Goal: Transaction & Acquisition: Purchase product/service

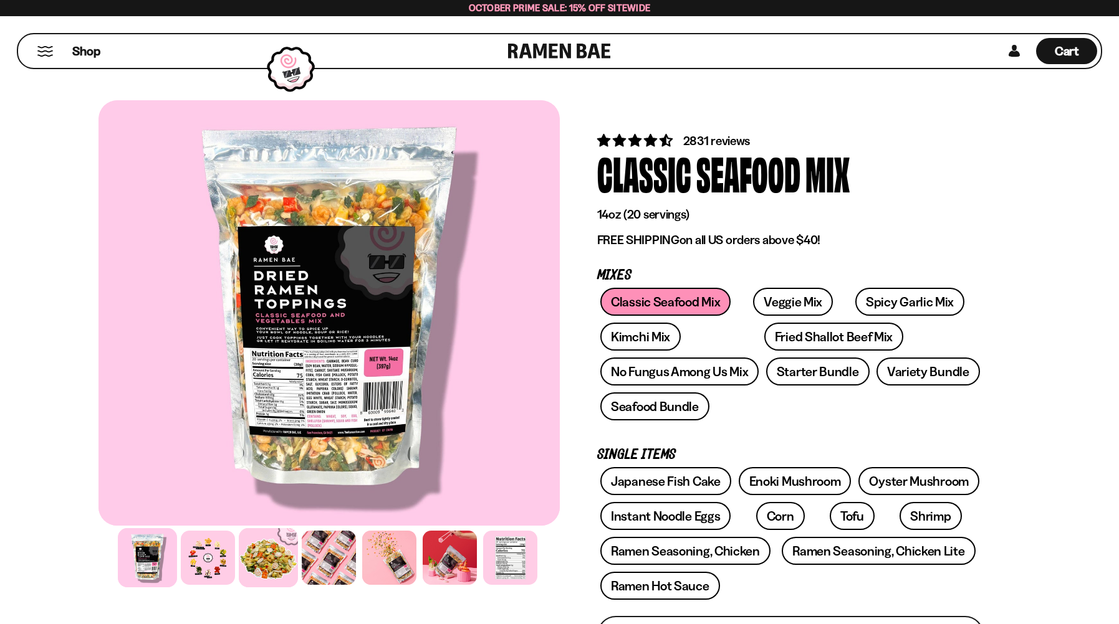
click at [277, 560] on div at bounding box center [268, 557] width 59 height 59
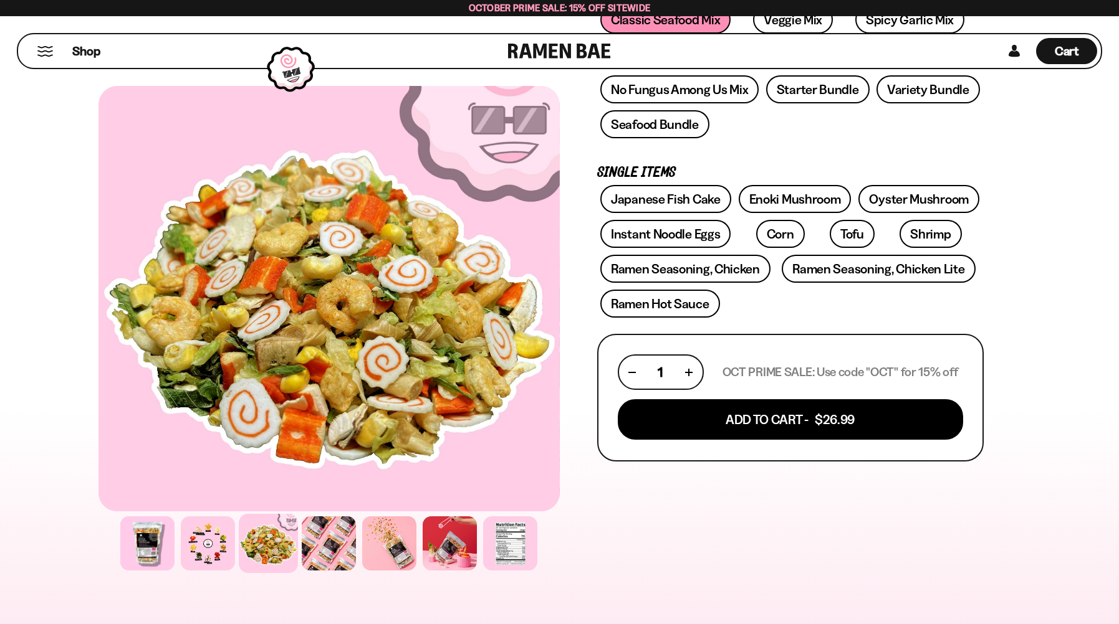
scroll to position [312, 0]
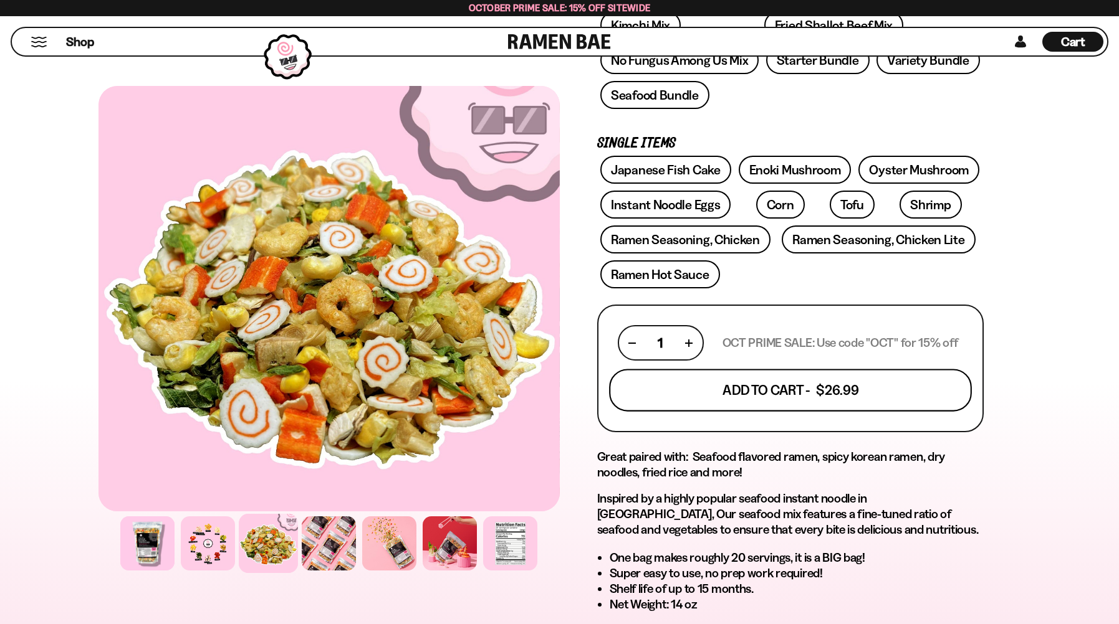
click at [671, 393] on button "Add To Cart - $26.99" at bounding box center [790, 391] width 363 height 42
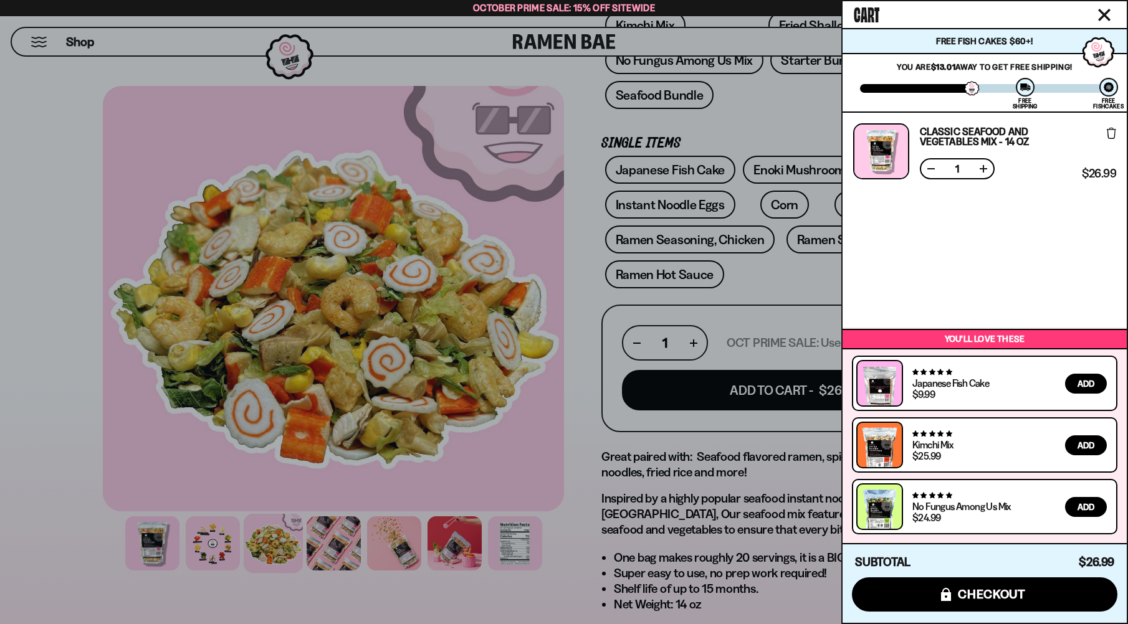
click at [573, 251] on div at bounding box center [564, 312] width 1128 height 624
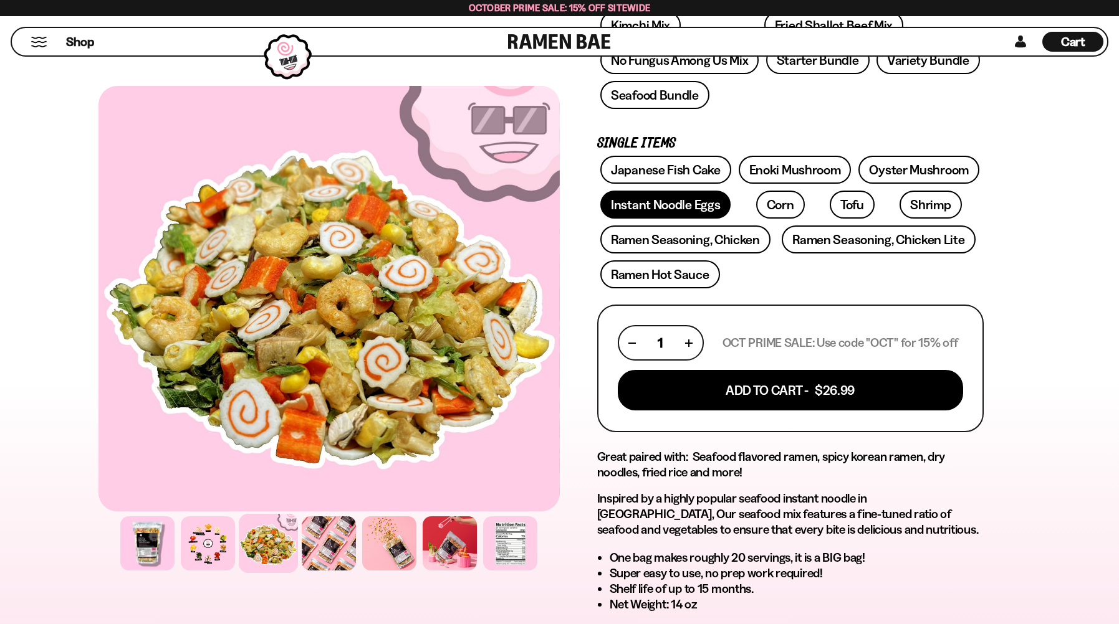
click at [631, 205] on link "Instant Noodle Eggs" at bounding box center [665, 205] width 130 height 28
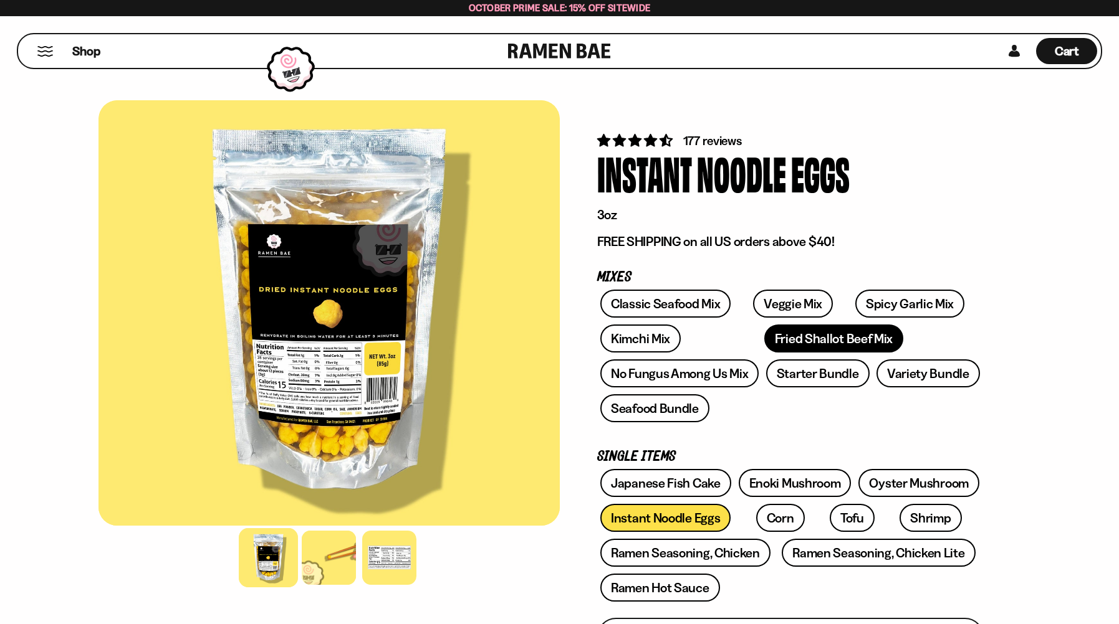
click at [764, 342] on link "Fried Shallot Beef Mix" at bounding box center [833, 339] width 139 height 28
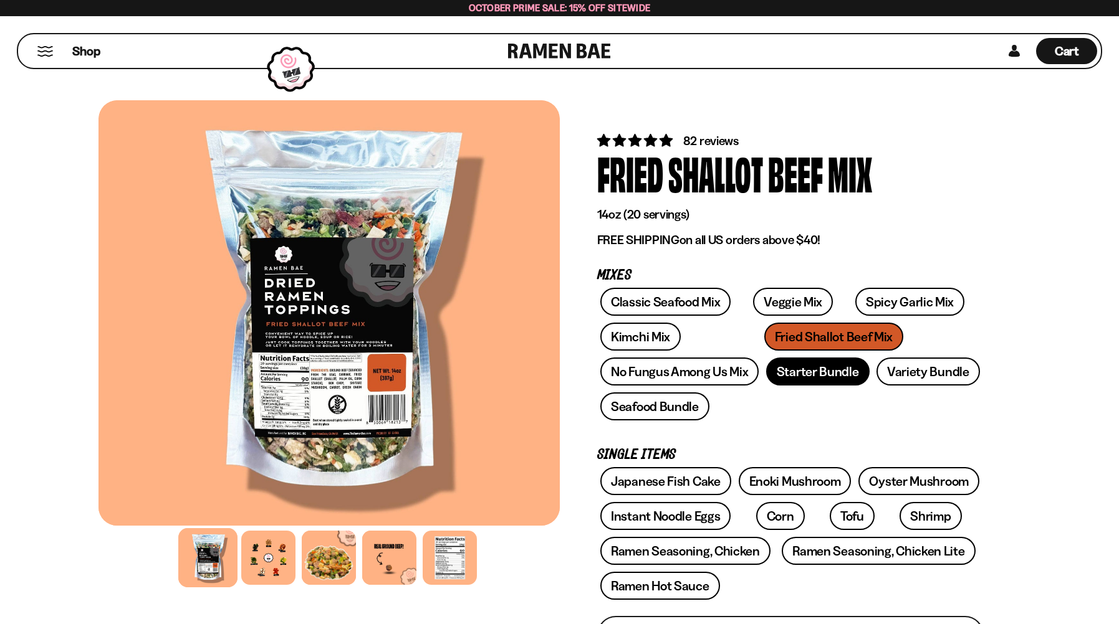
click at [833, 367] on link "Starter Bundle" at bounding box center [817, 372] width 103 height 28
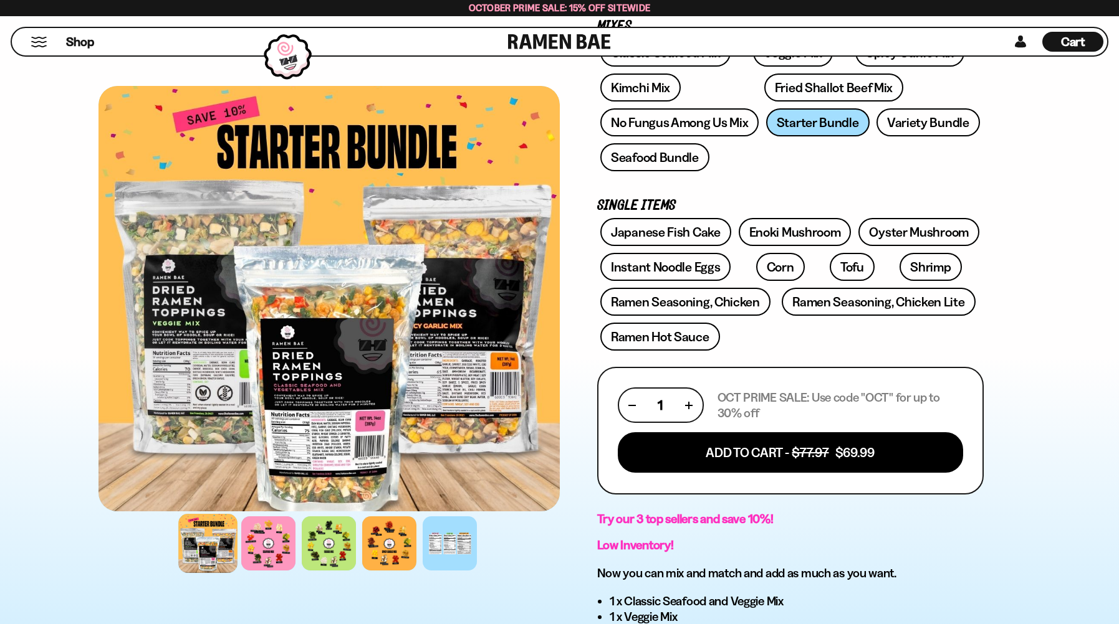
scroll to position [312, 0]
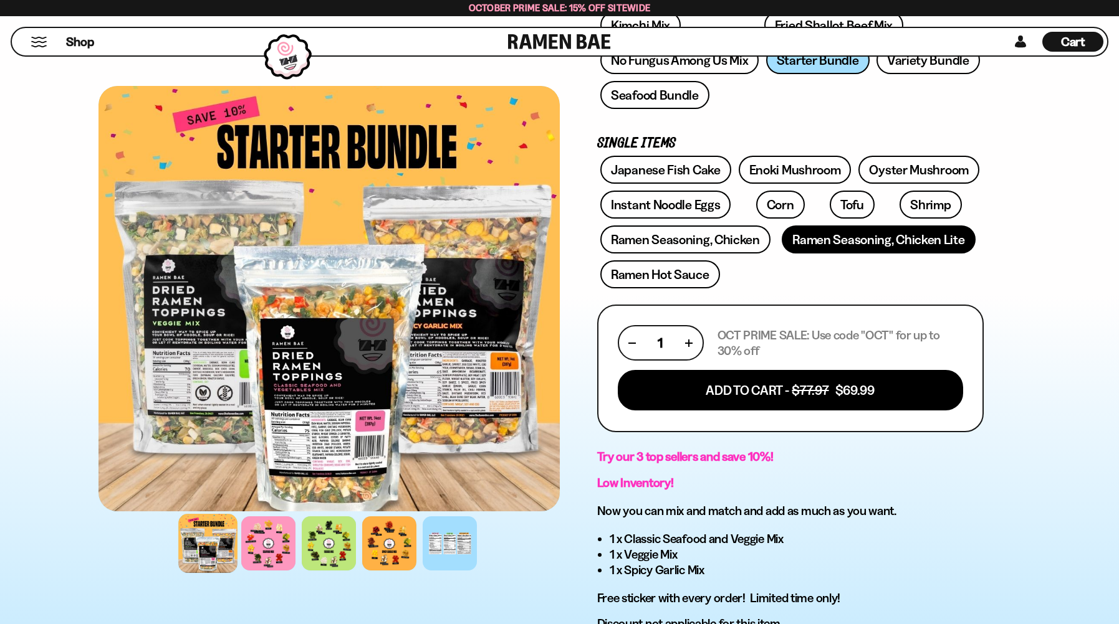
click at [849, 242] on link "Ramen Seasoning, Chicken Lite" at bounding box center [878, 240] width 193 height 28
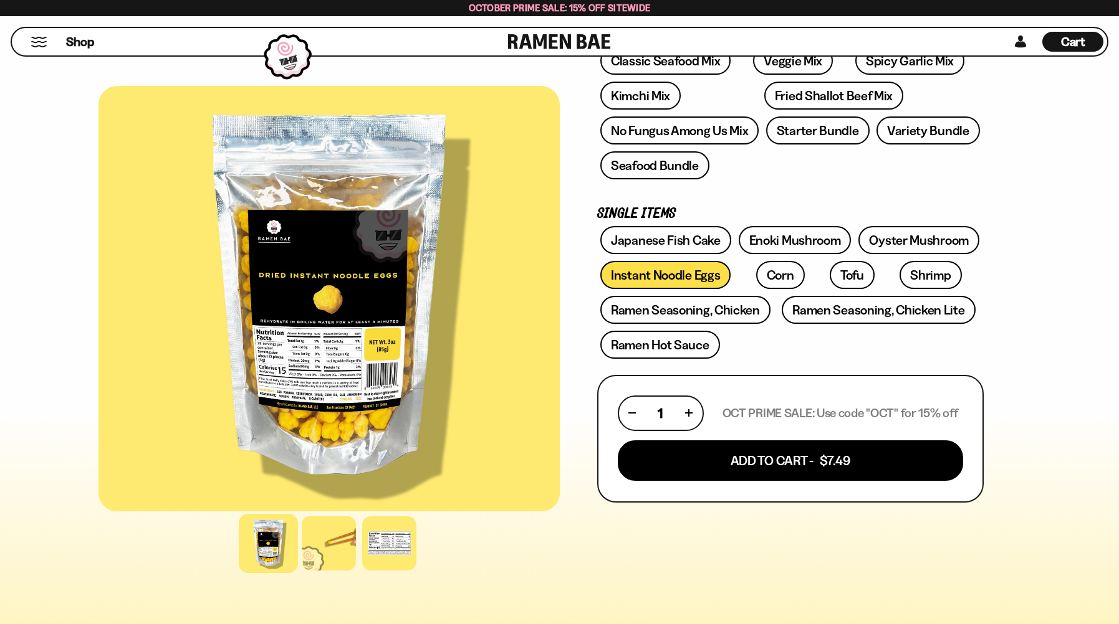
scroll to position [249, 0]
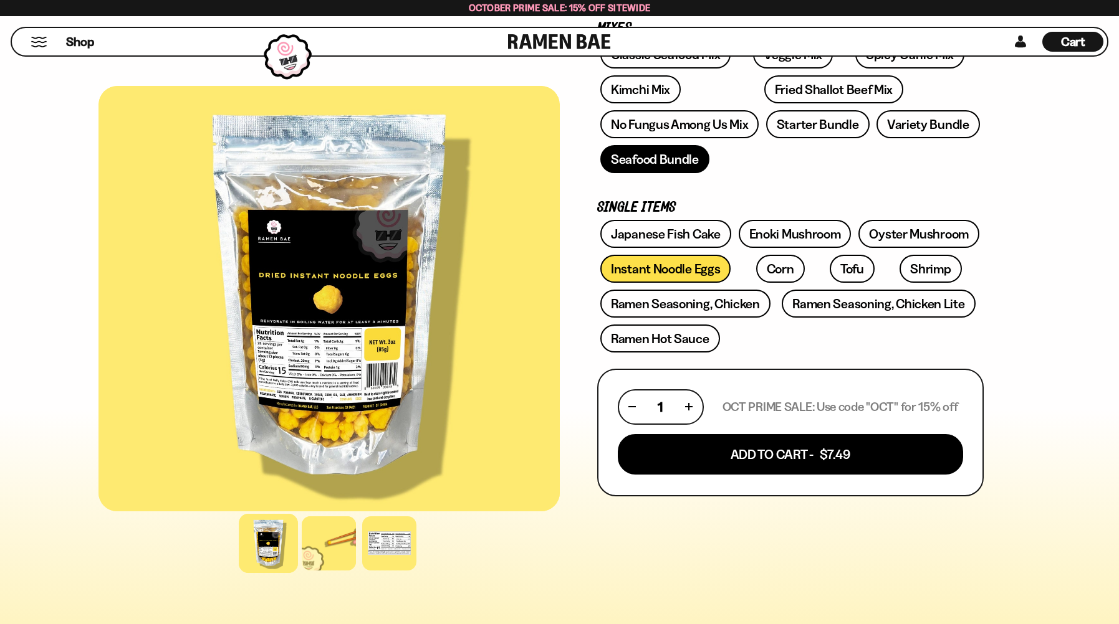
click at [687, 163] on link "Seafood Bundle" at bounding box center [654, 159] width 109 height 28
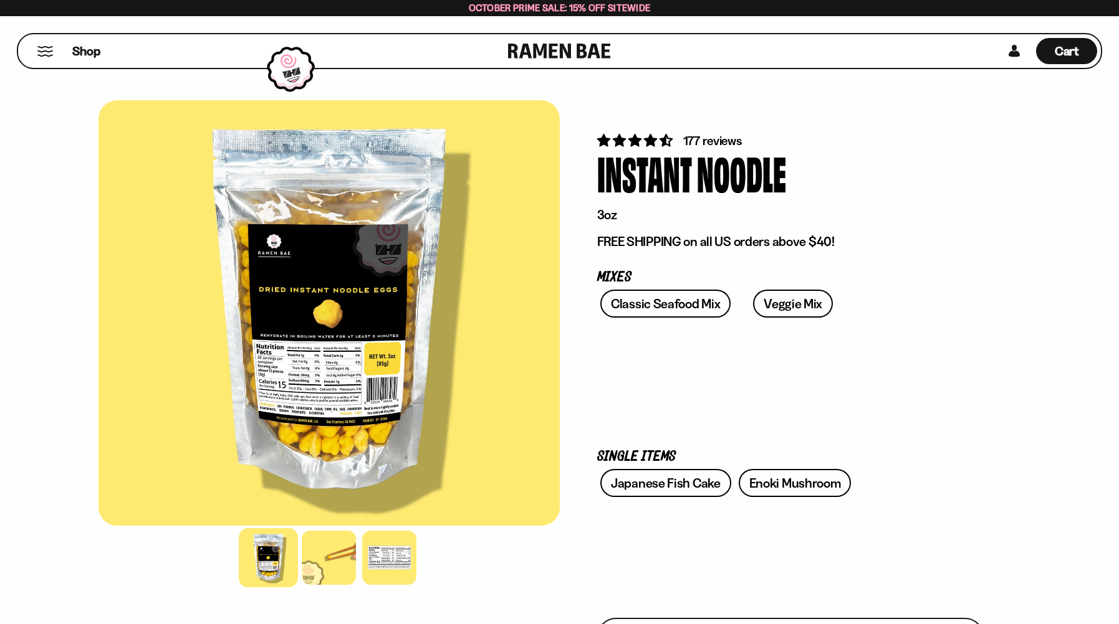
scroll to position [249, 0]
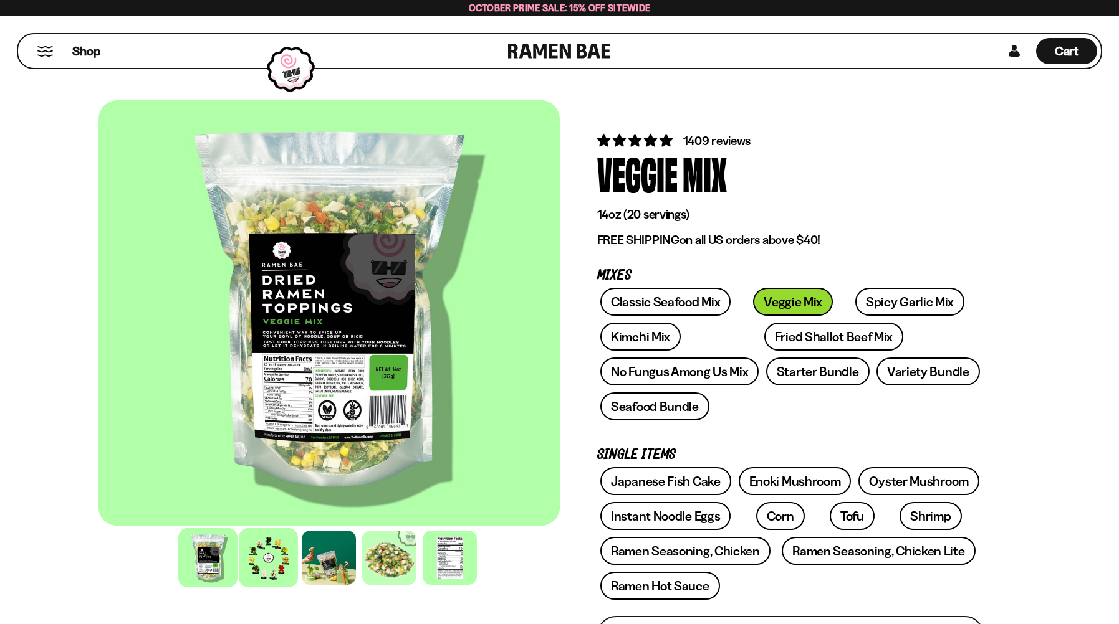
click at [280, 553] on div at bounding box center [268, 557] width 59 height 59
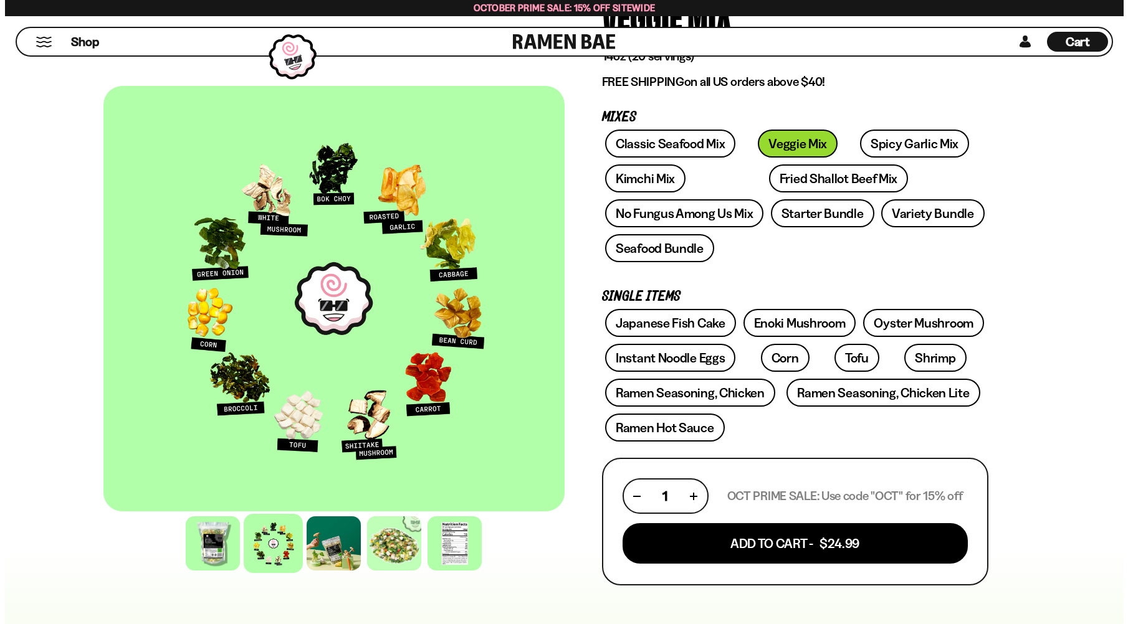
scroll to position [187, 0]
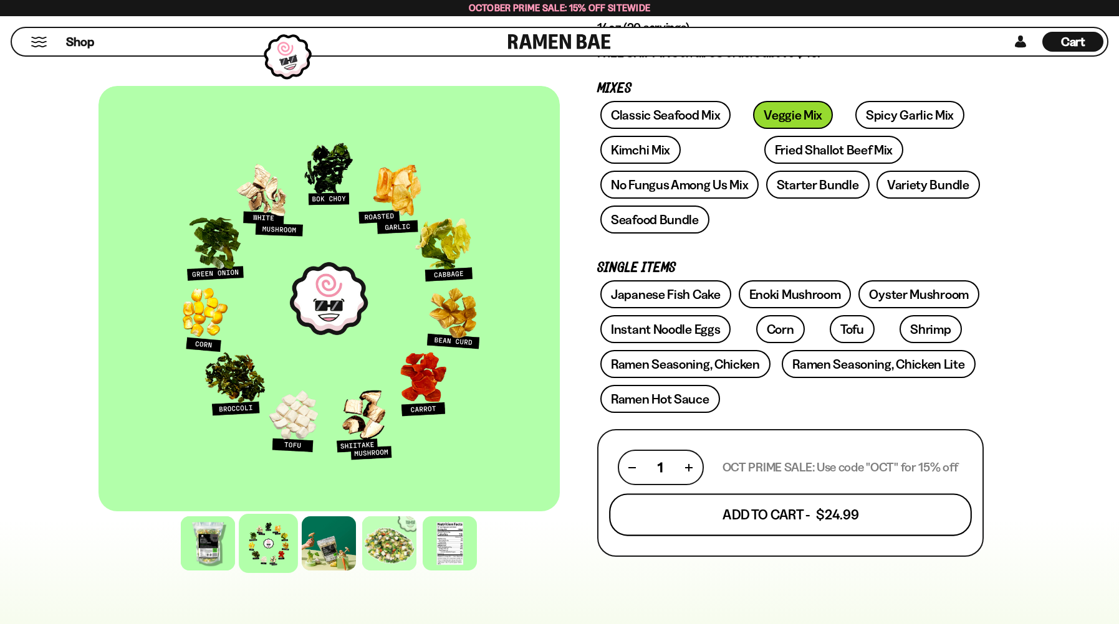
click at [708, 511] on button "Add To Cart - $24.99" at bounding box center [790, 515] width 363 height 42
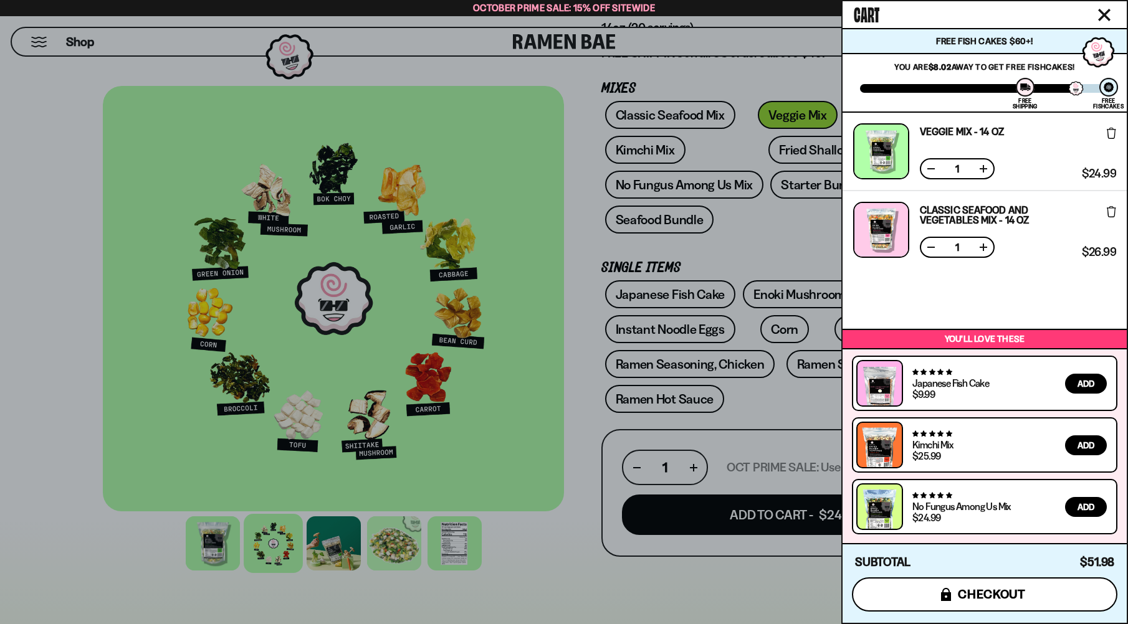
click at [973, 586] on button "icons8-lock checkout" at bounding box center [984, 595] width 265 height 34
